Goal: Transaction & Acquisition: Purchase product/service

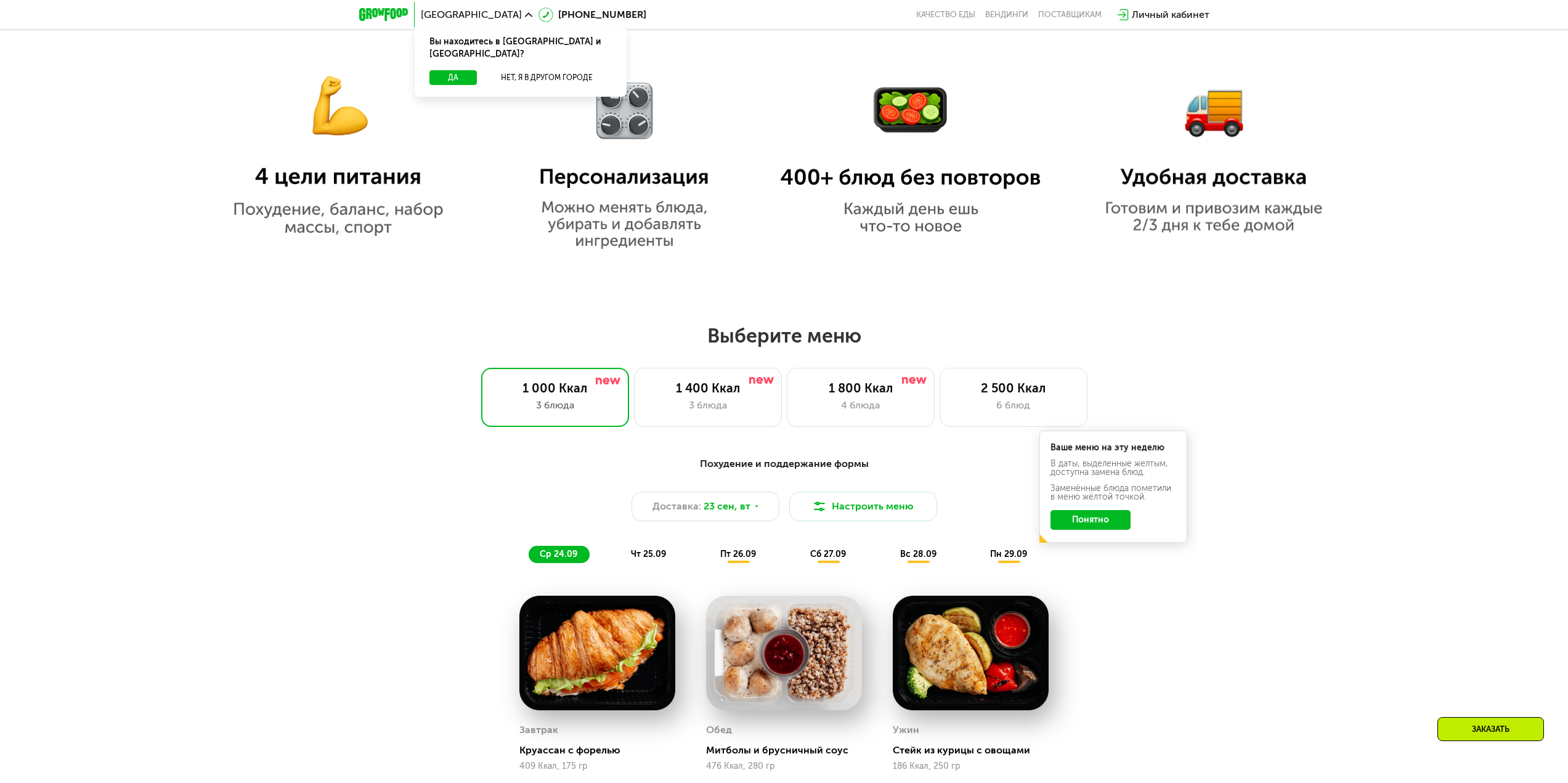
scroll to position [1047, 0]
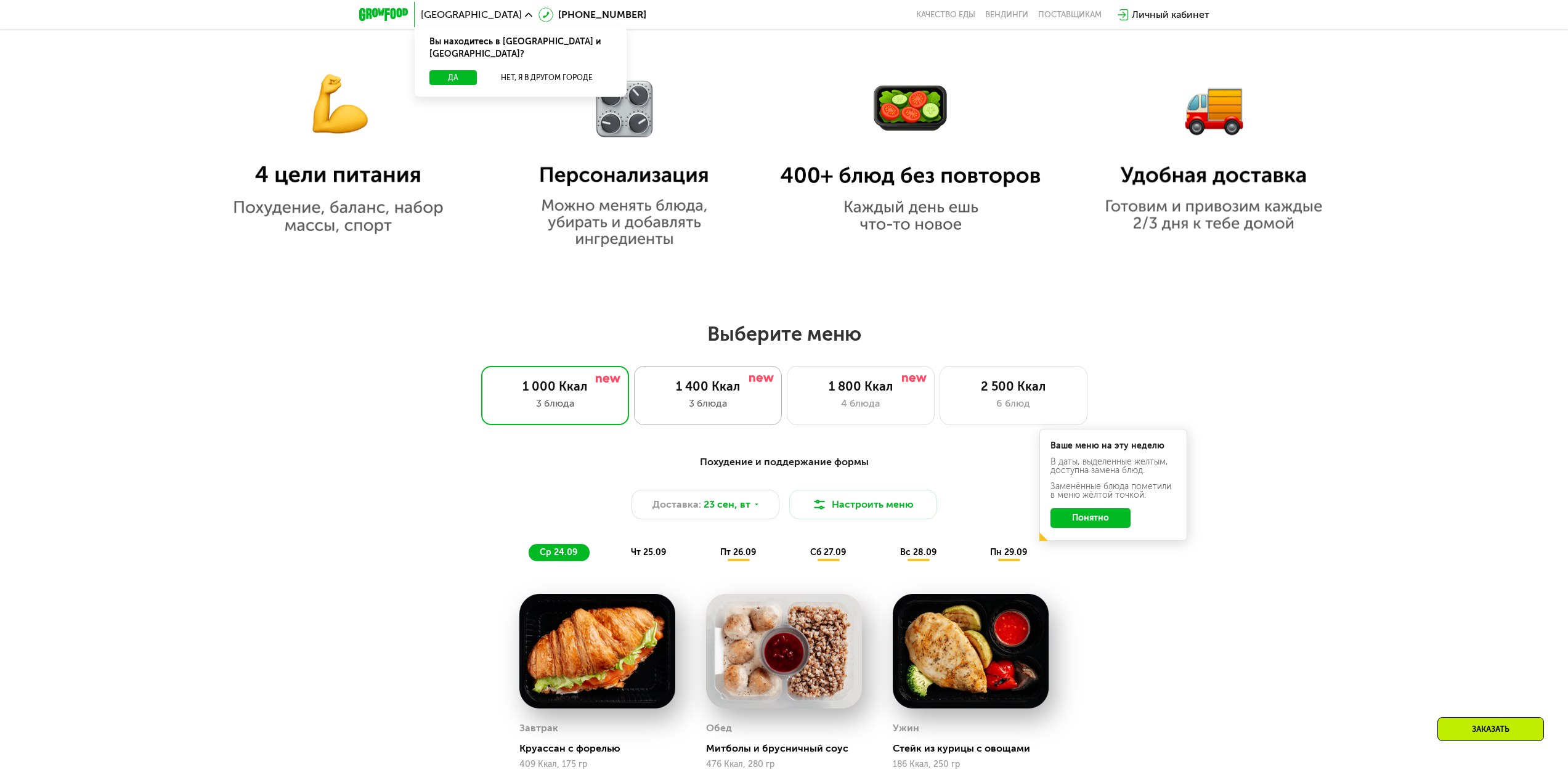
click at [711, 393] on div "1 400 Ккал" at bounding box center [707, 386] width 122 height 15
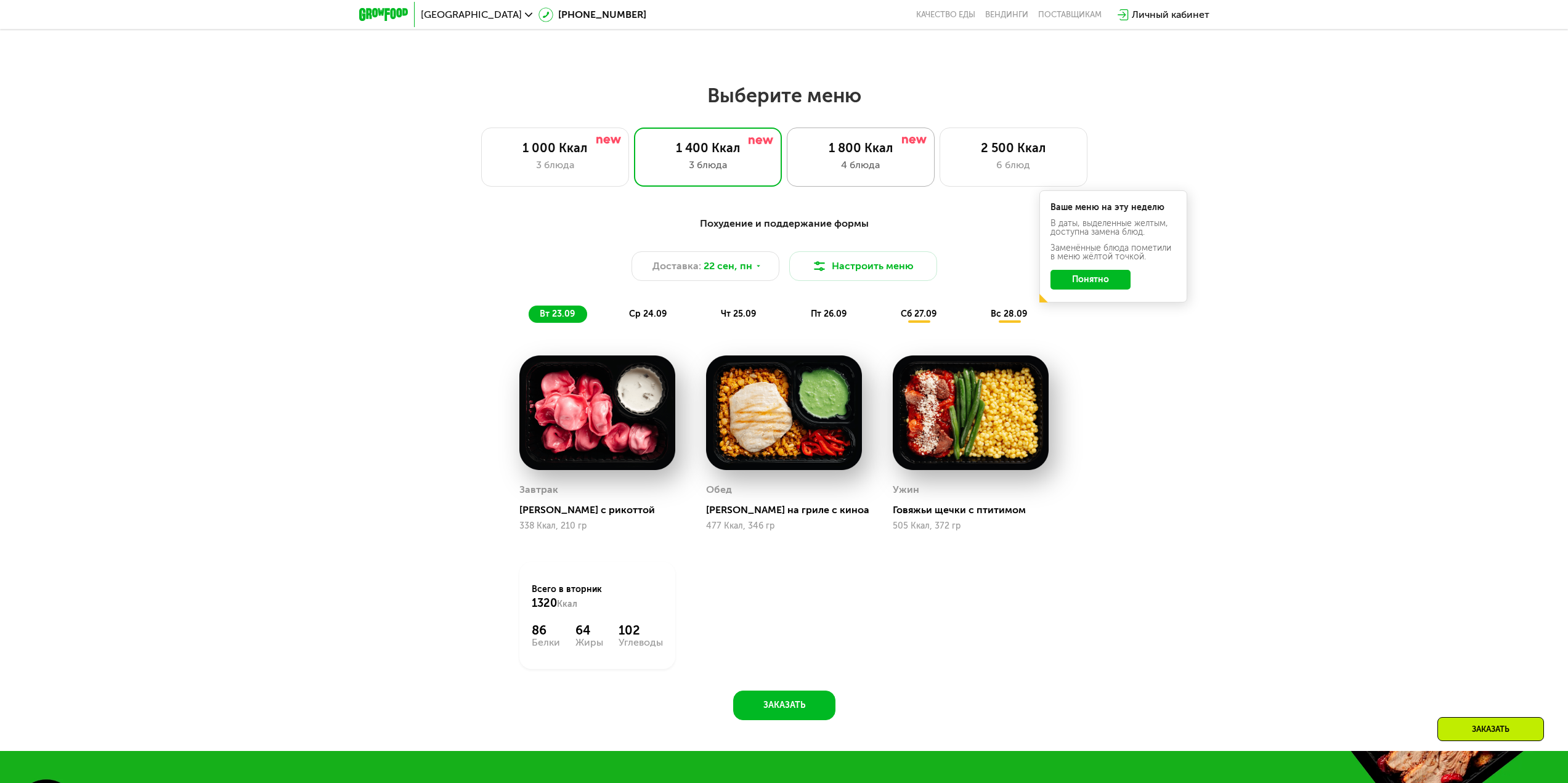
scroll to position [1294, 0]
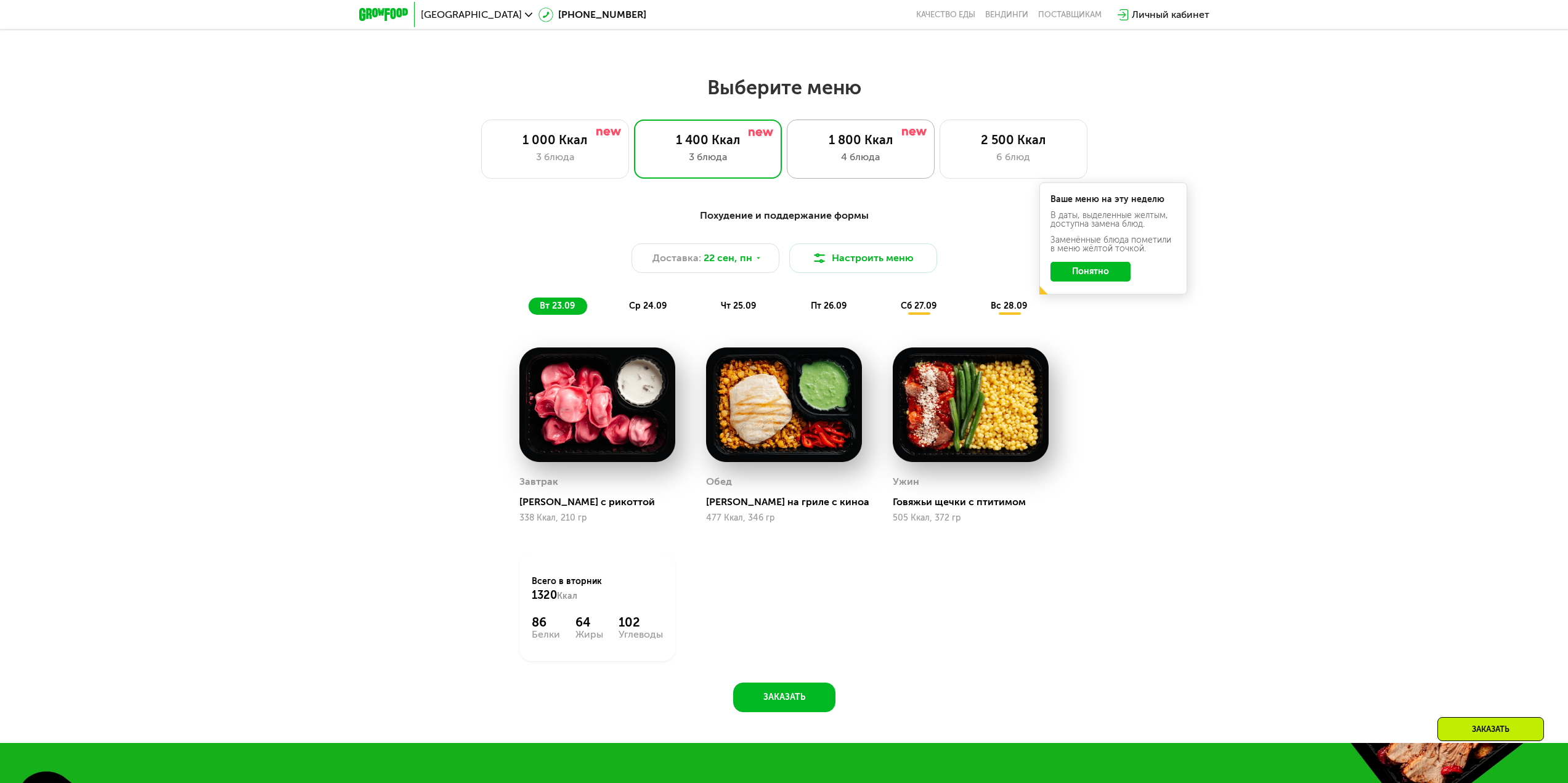
click at [841, 155] on div "4 блюда" at bounding box center [860, 157] width 122 height 15
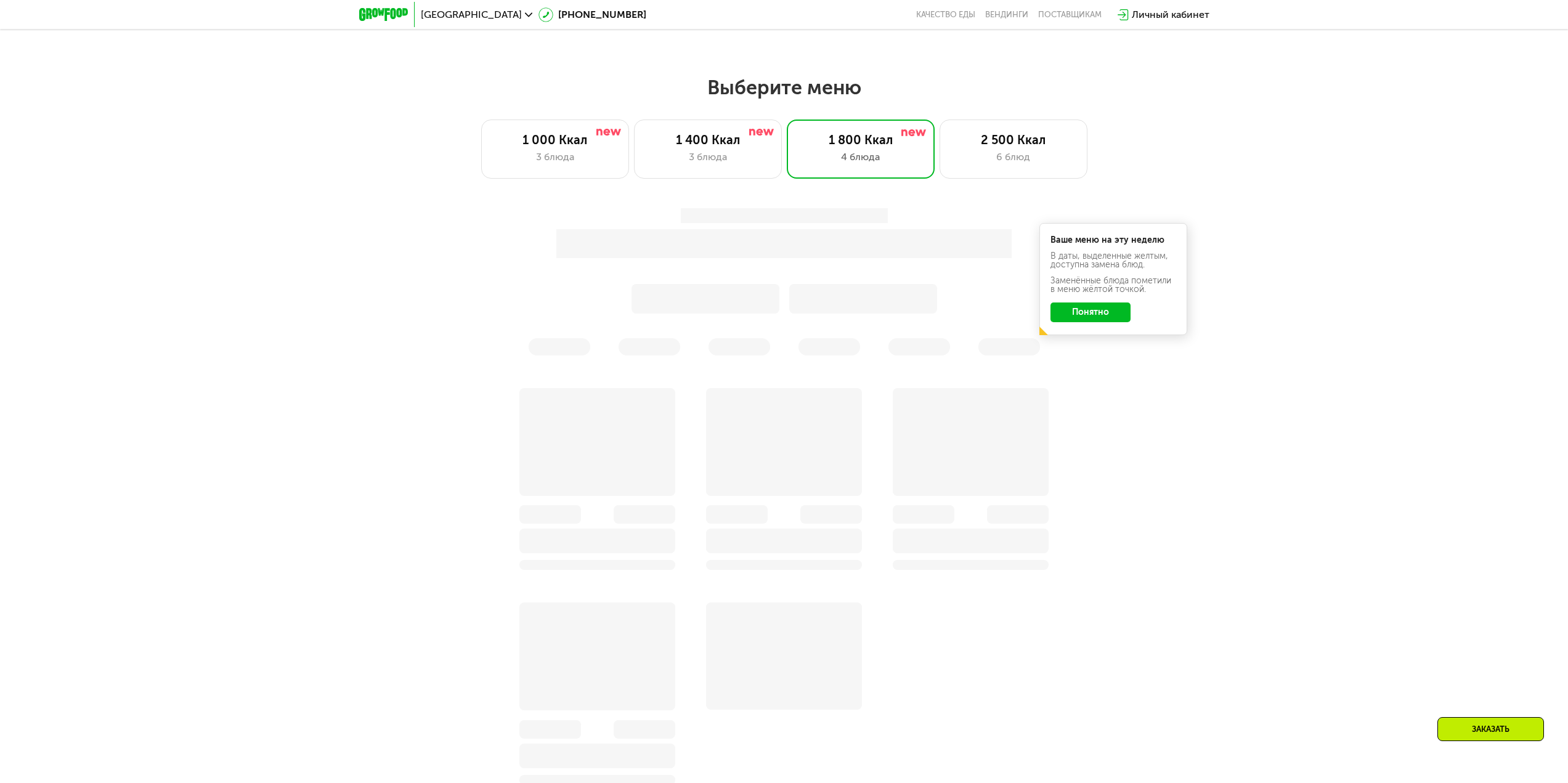
click at [1061, 317] on button "Понятно" at bounding box center [1090, 312] width 80 height 20
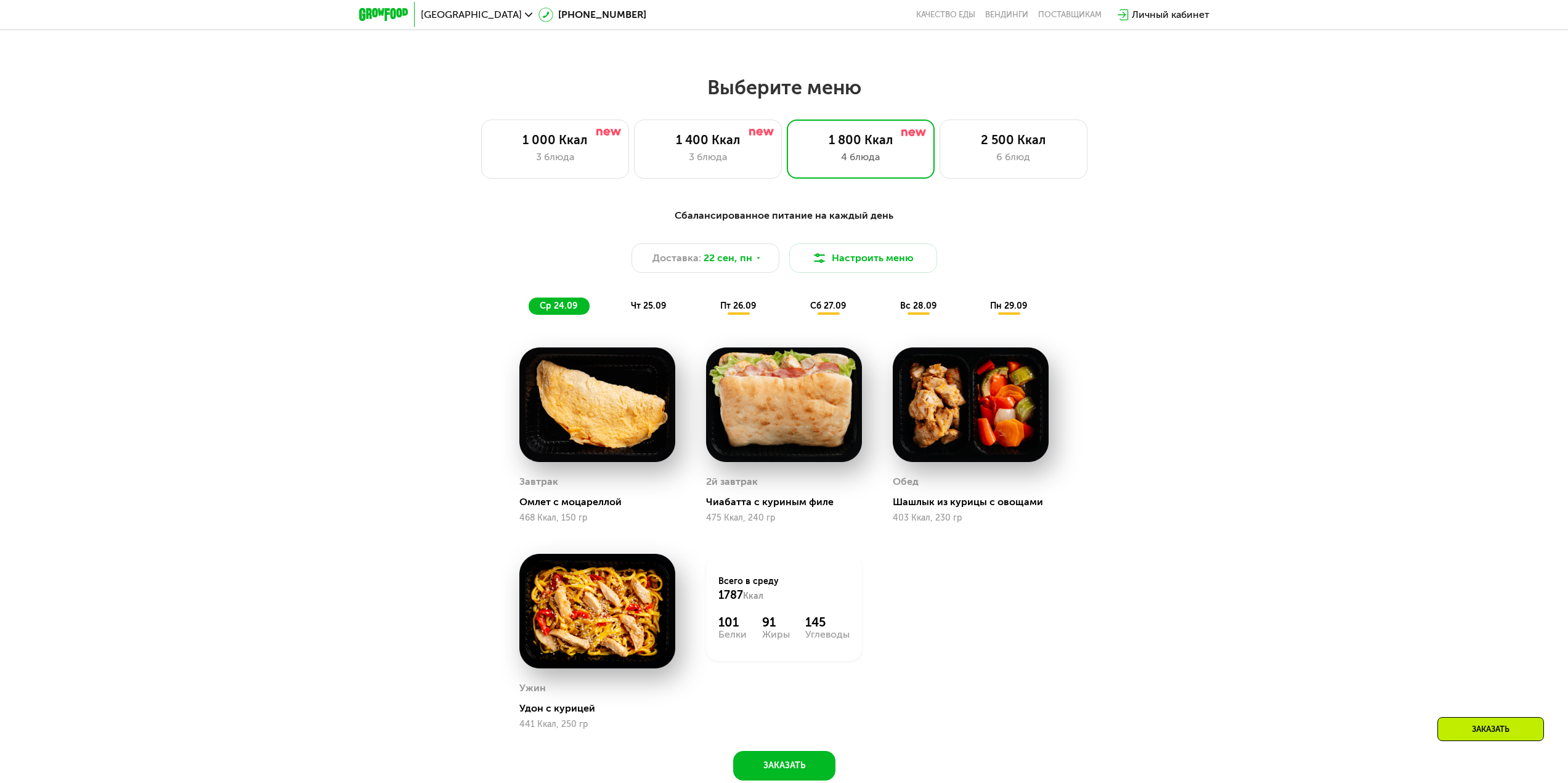
click at [655, 307] on span "чт 25.09" at bounding box center [648, 306] width 35 height 11
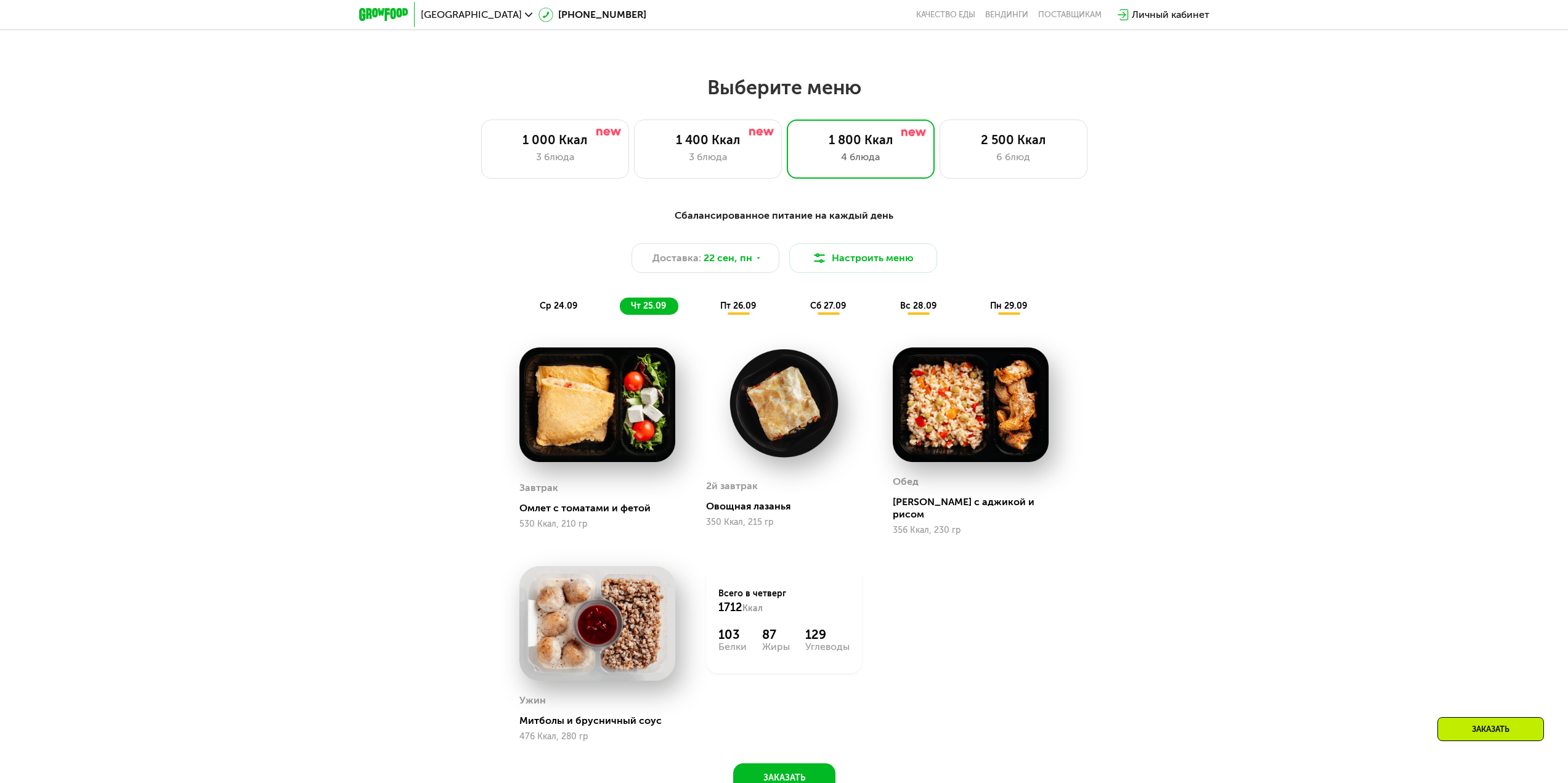
click at [725, 310] on span "пт 26.09" at bounding box center [737, 306] width 36 height 11
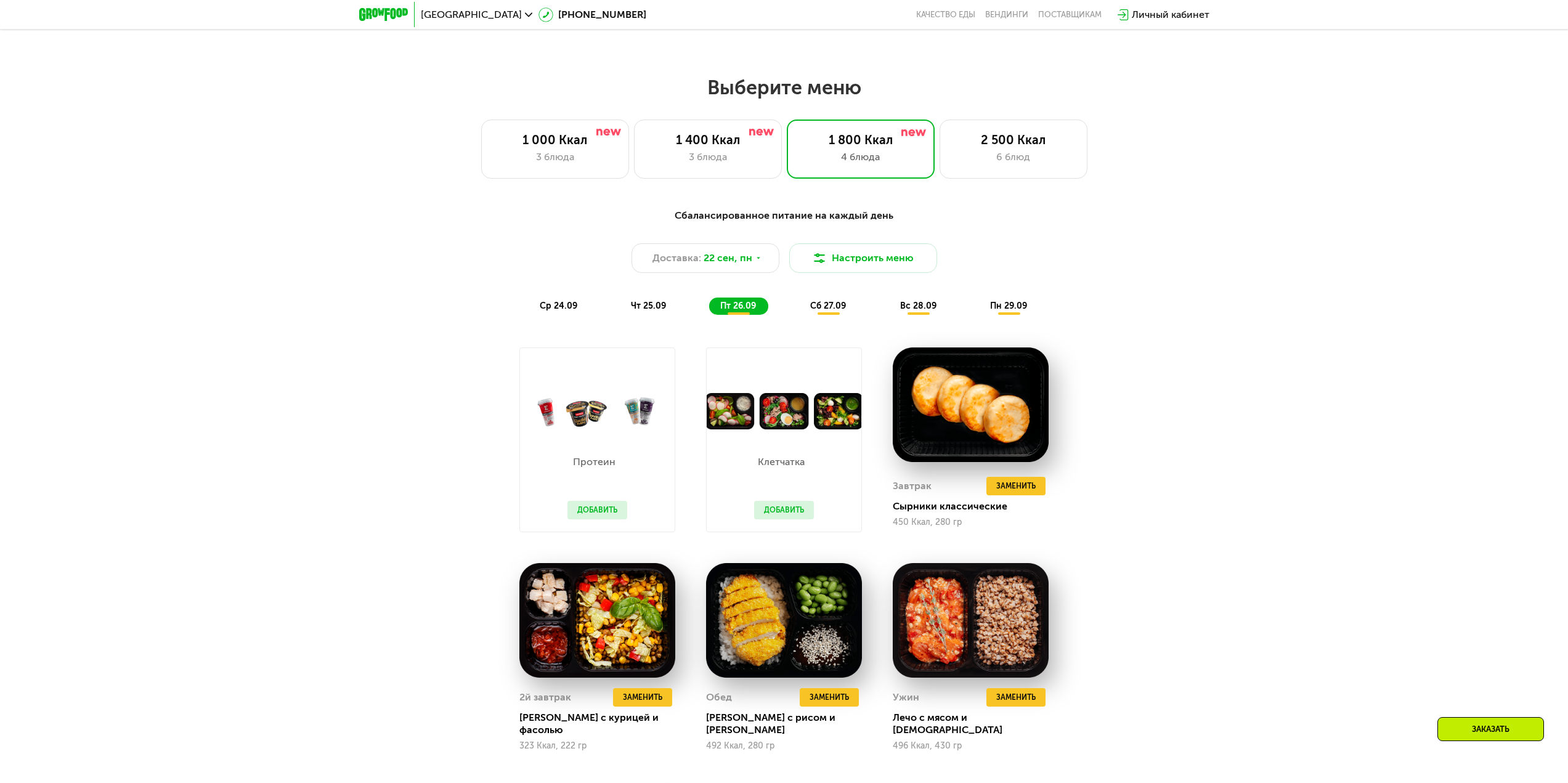
click at [651, 306] on span "чт 25.09" at bounding box center [648, 306] width 35 height 11
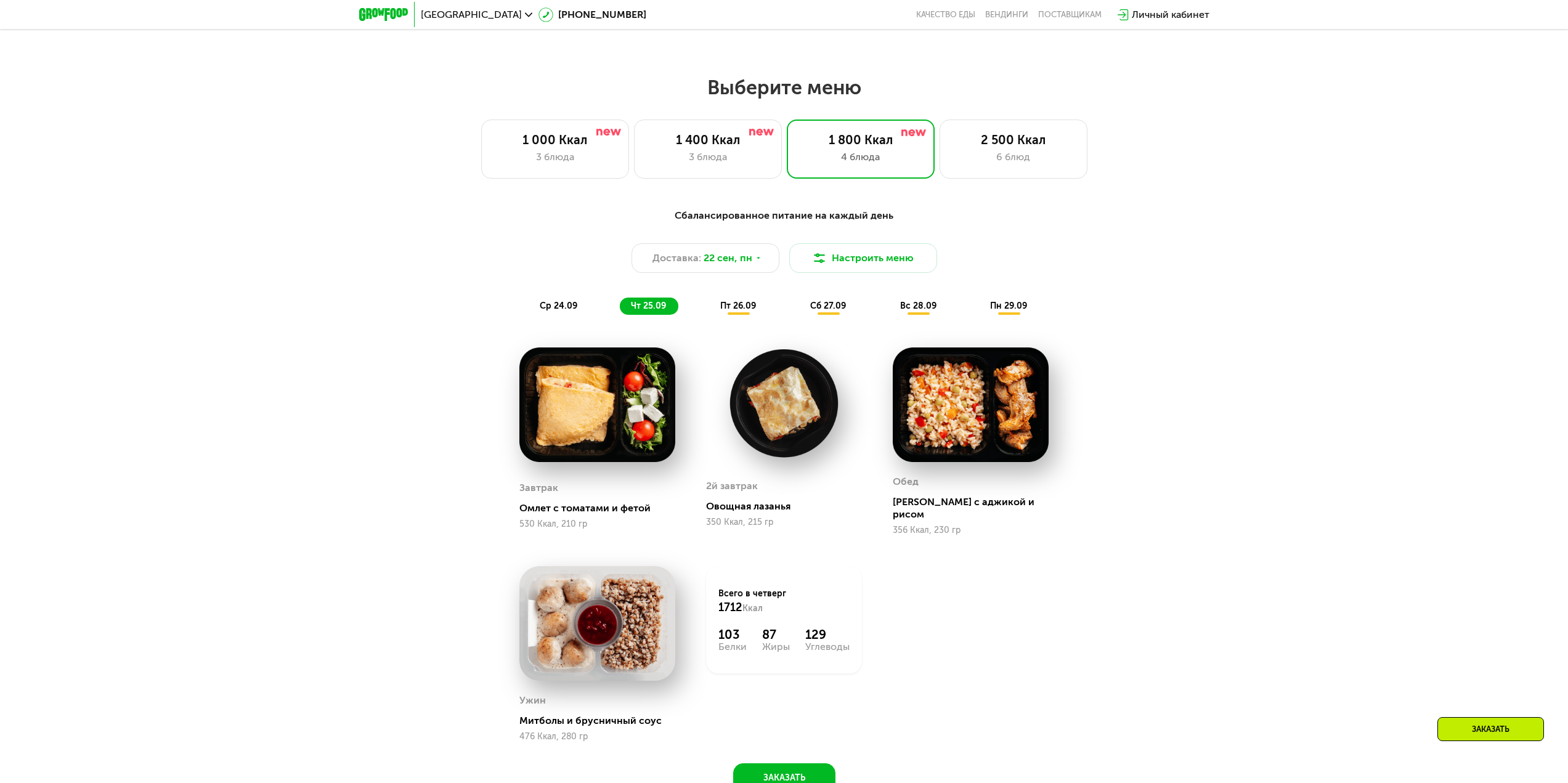
click at [564, 305] on span "ср 24.09" at bounding box center [558, 306] width 38 height 11
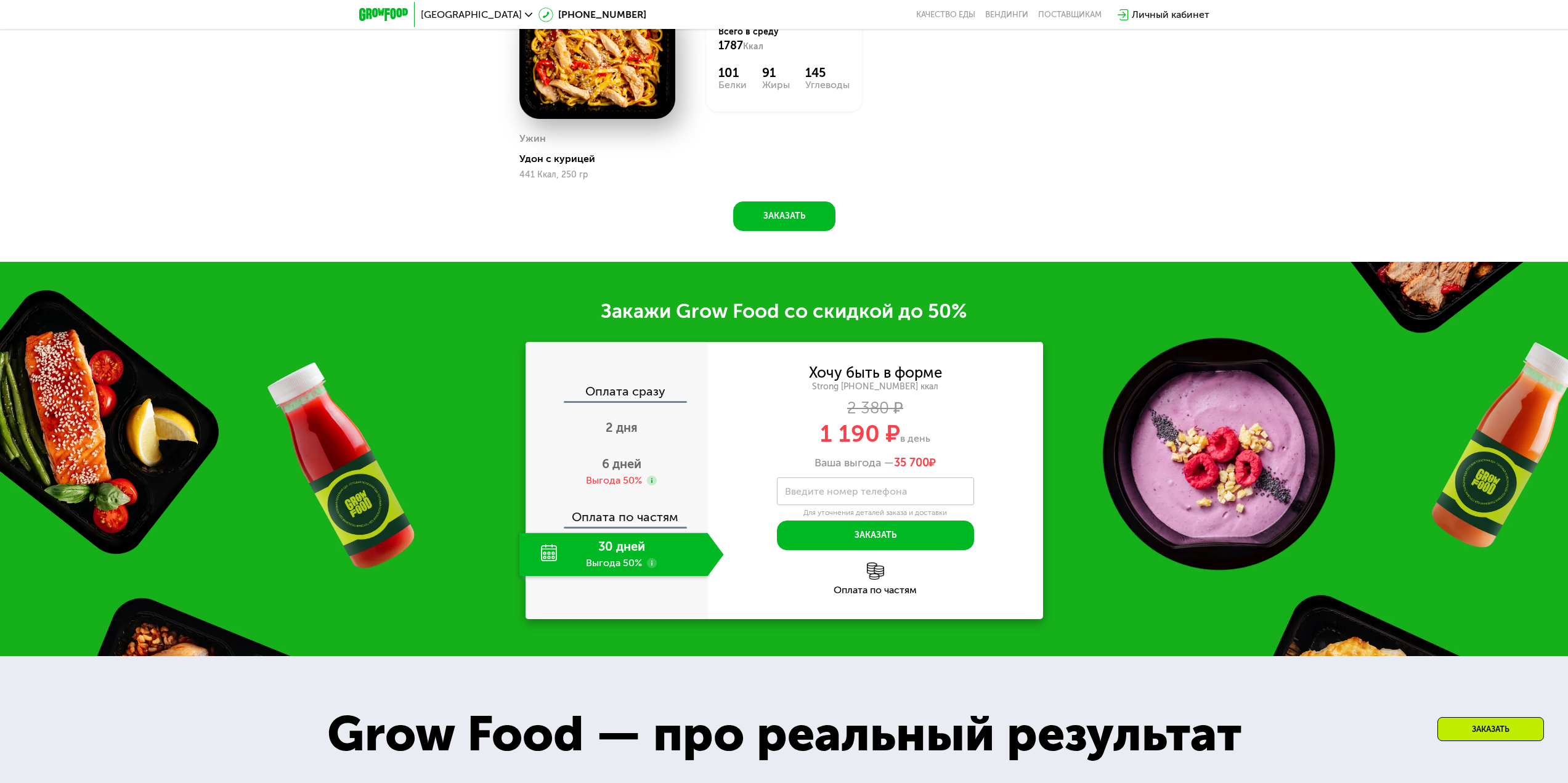
scroll to position [1848, 0]
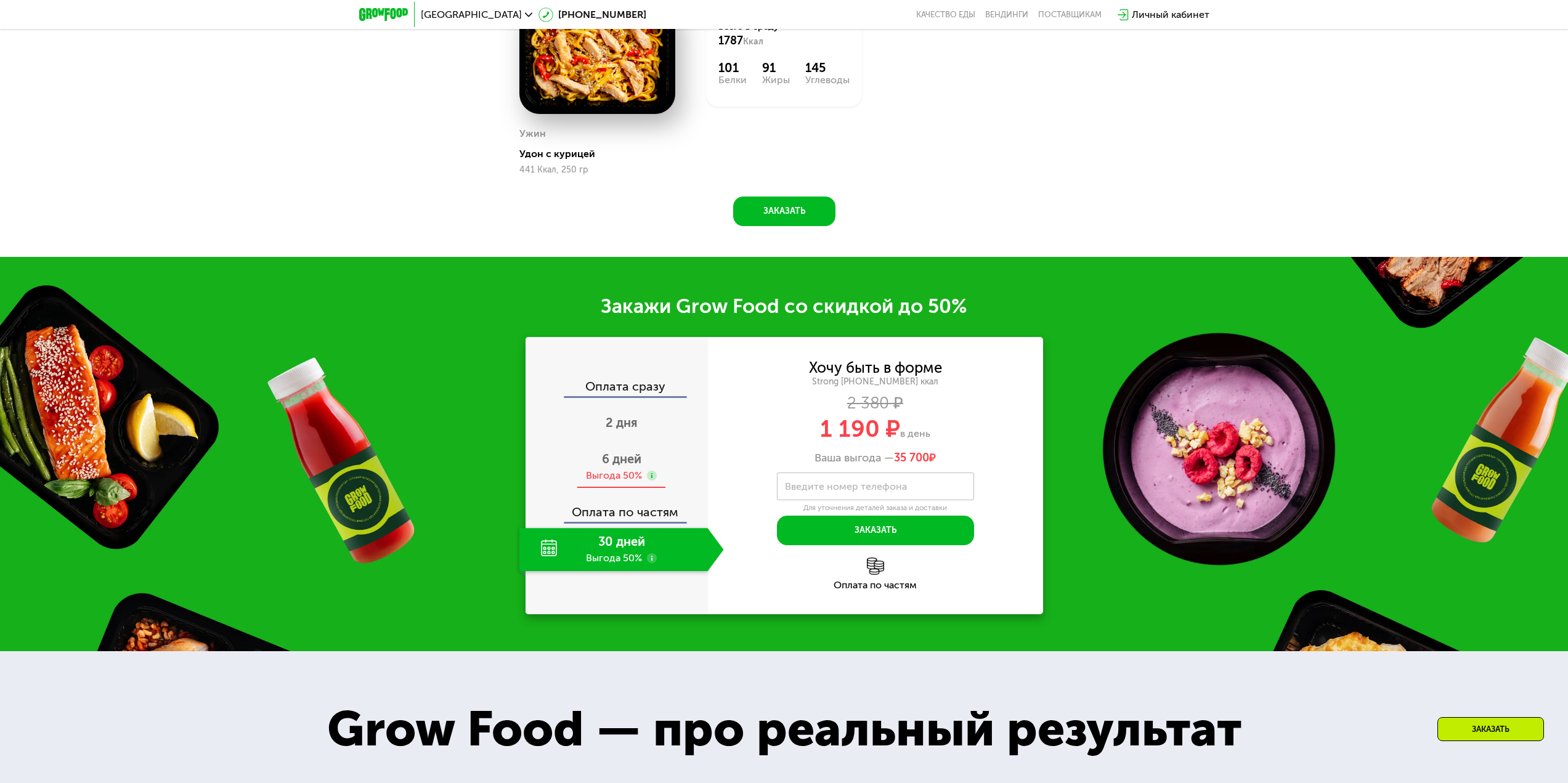
click at [649, 471] on div "6 дней Выгода 50%" at bounding box center [621, 467] width 204 height 43
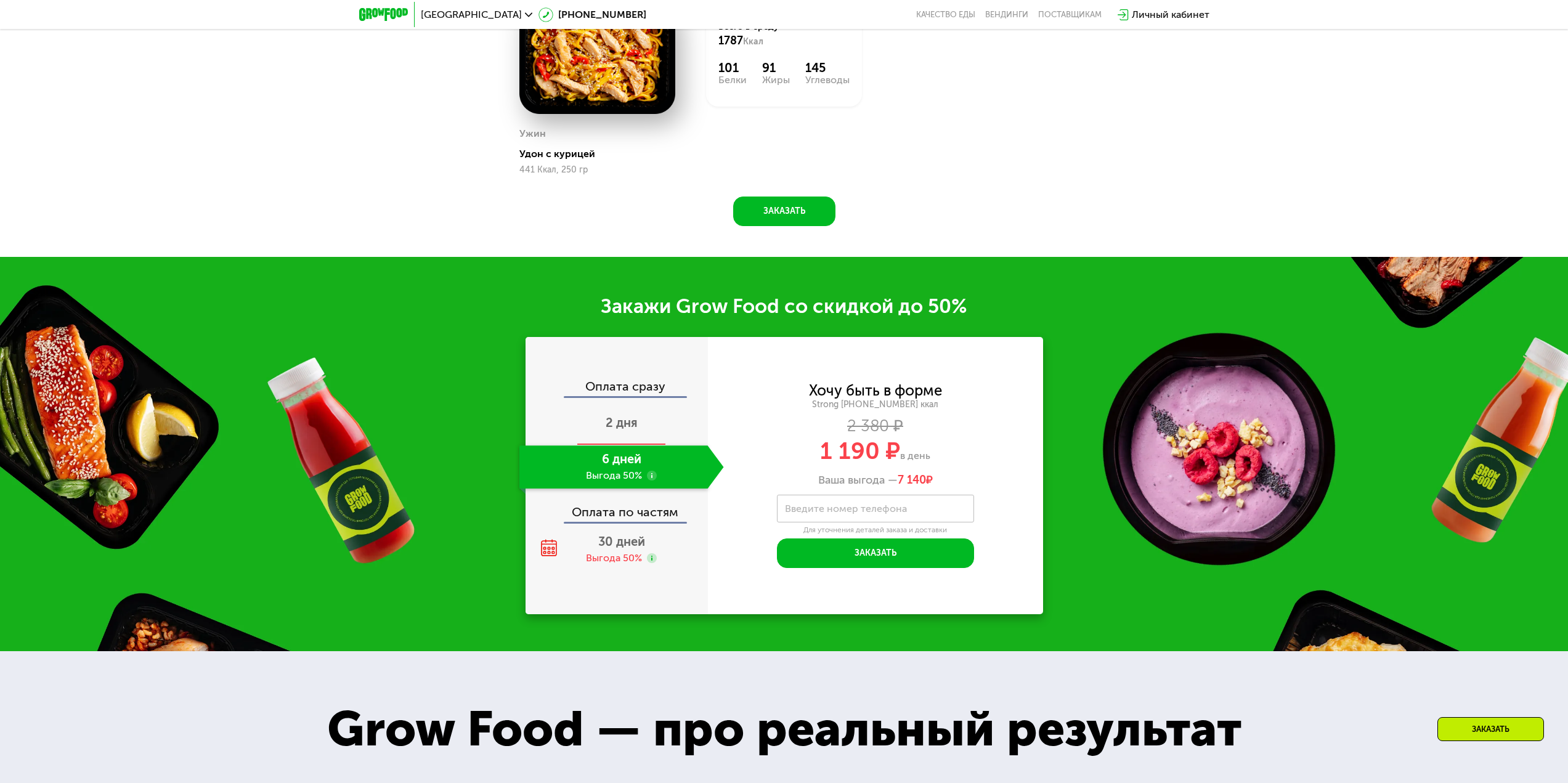
click at [632, 416] on div "2 дня" at bounding box center [621, 423] width 204 height 43
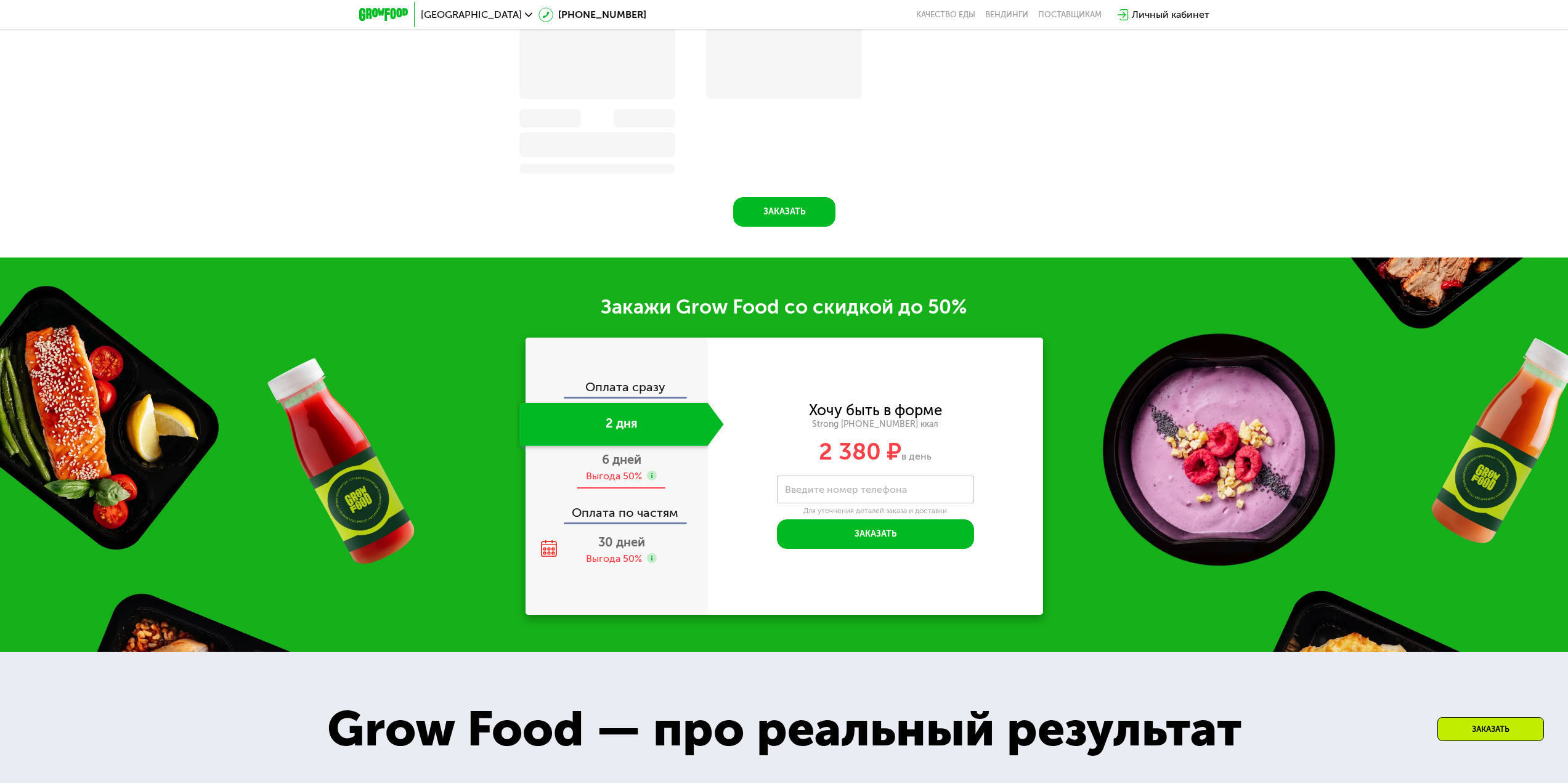
click at [632, 463] on span "6 дней" at bounding box center [621, 459] width 39 height 15
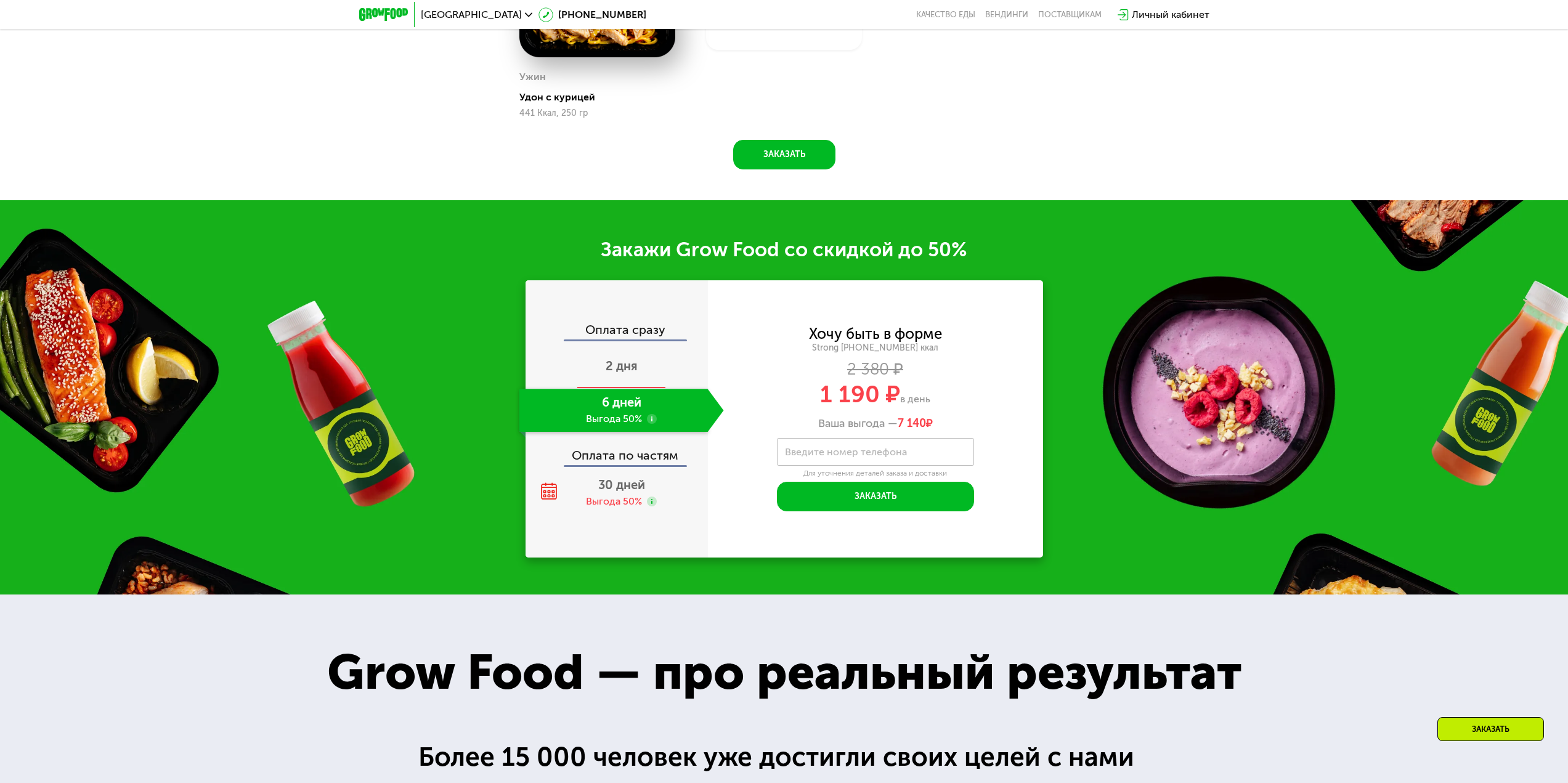
scroll to position [1848, 0]
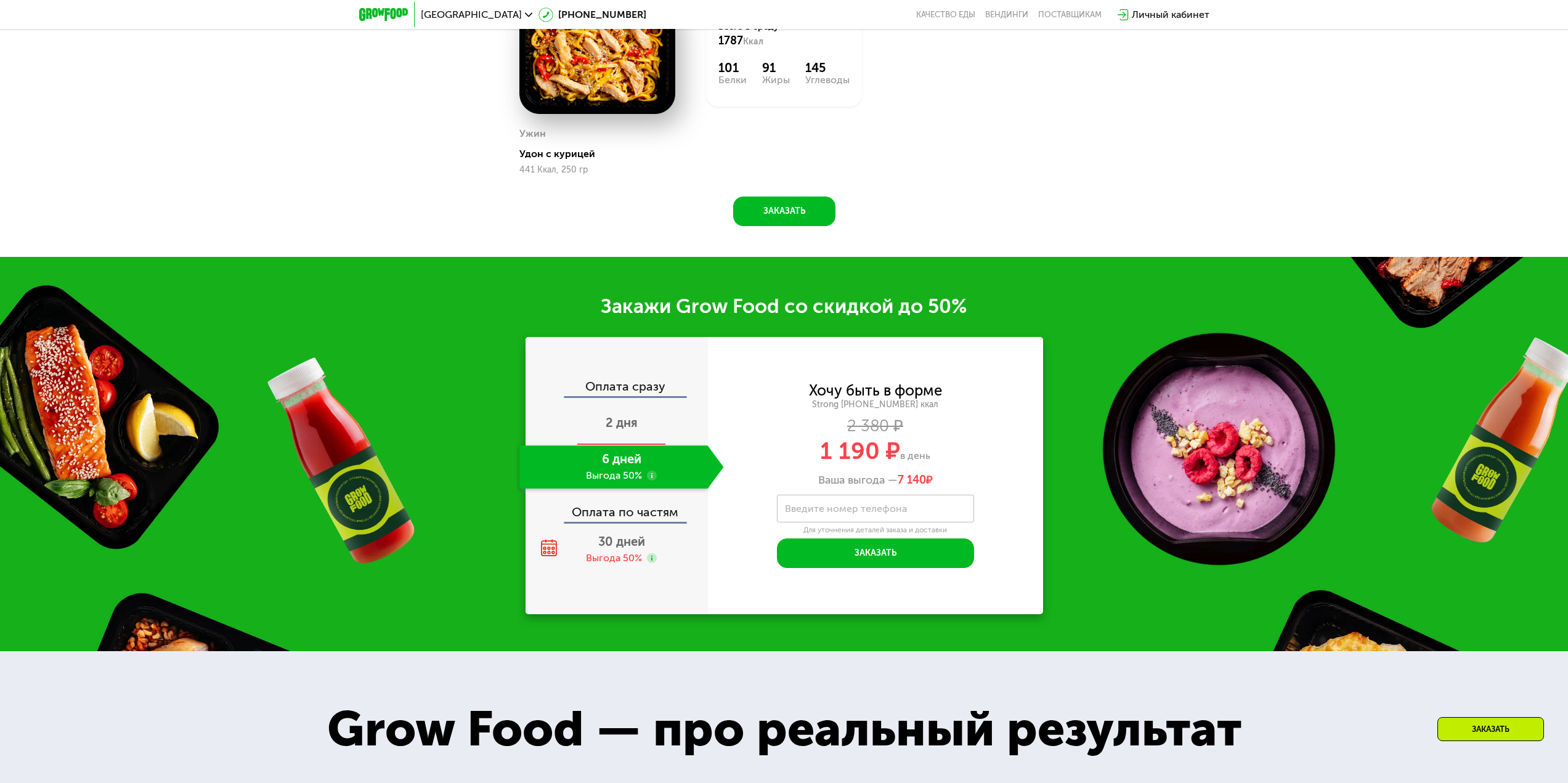
click at [647, 445] on div "2 дня" at bounding box center [621, 423] width 204 height 43
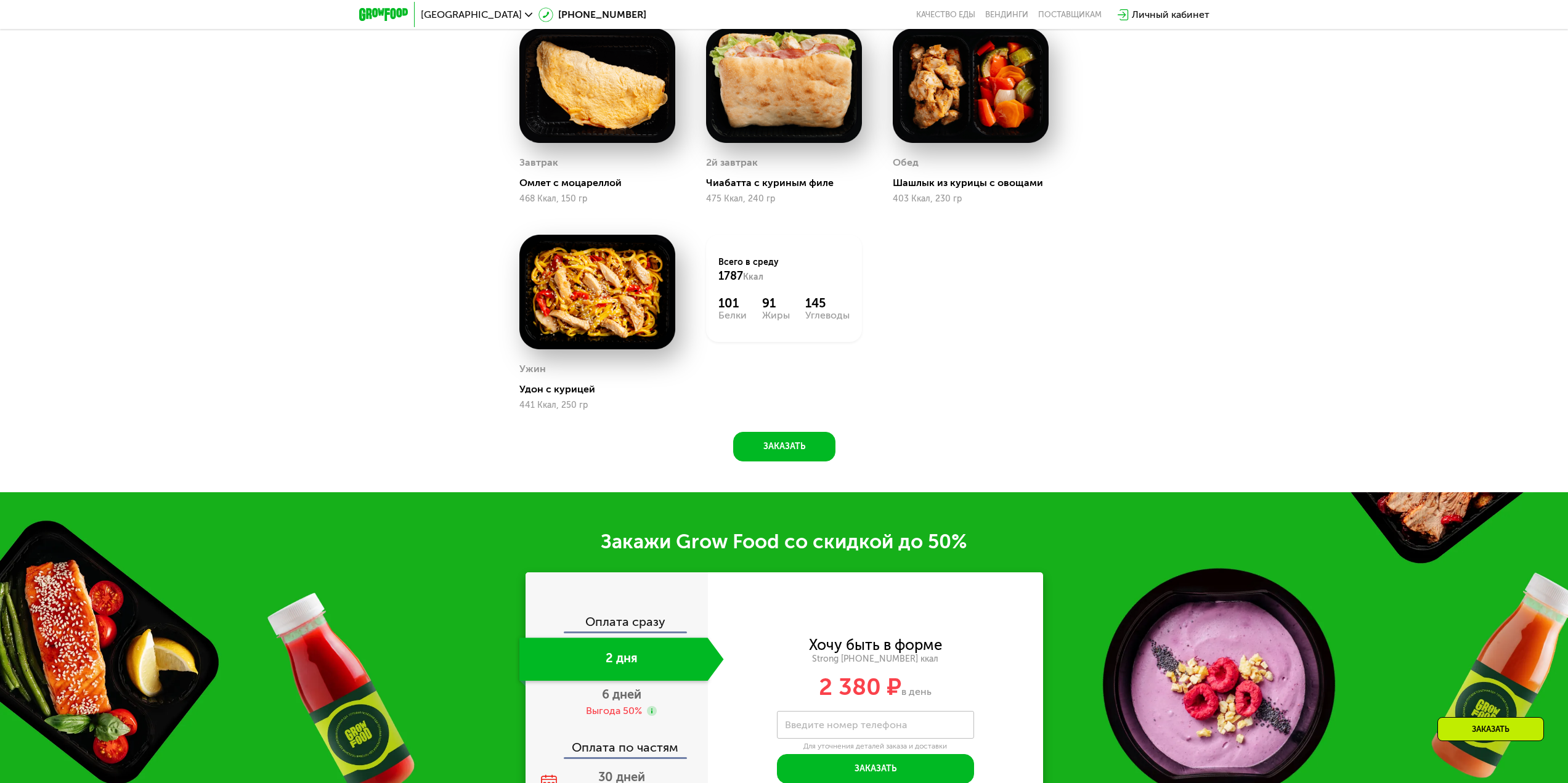
scroll to position [1478, 0]
